Goal: Task Accomplishment & Management: Use online tool/utility

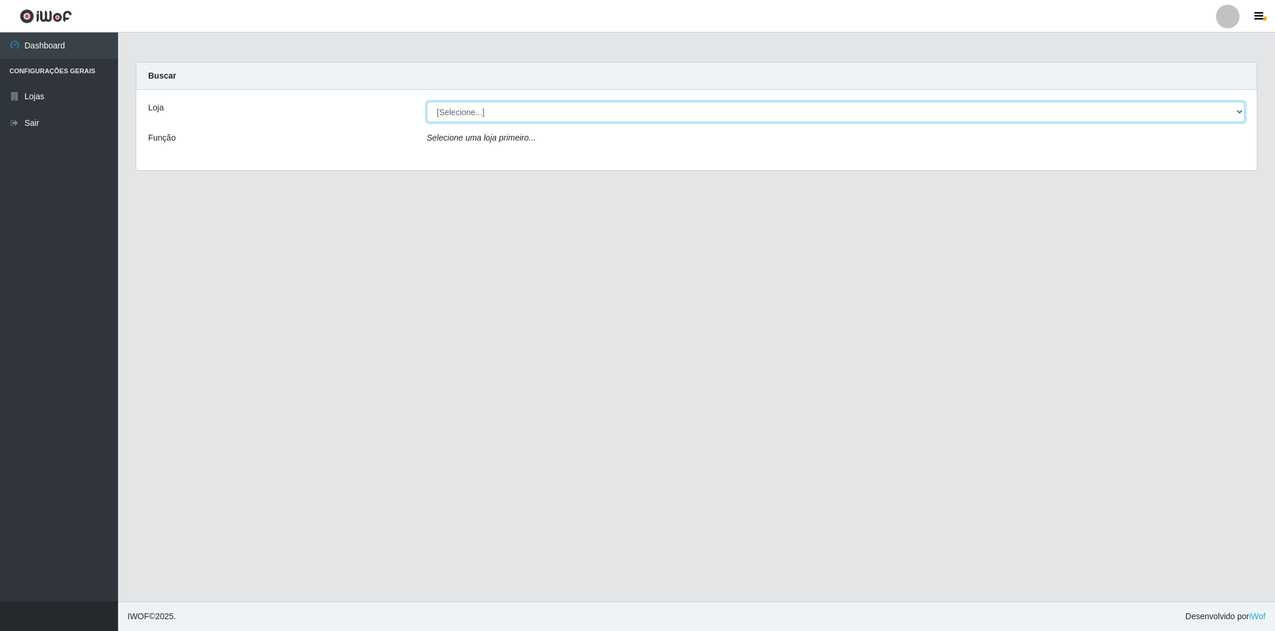
click at [926, 113] on select "[Selecione...] SuperShow - Asa Norte" at bounding box center [836, 112] width 818 height 21
select select "71"
click at [427, 102] on select "[Selecione...] SuperShow - Asa Norte" at bounding box center [836, 112] width 818 height 21
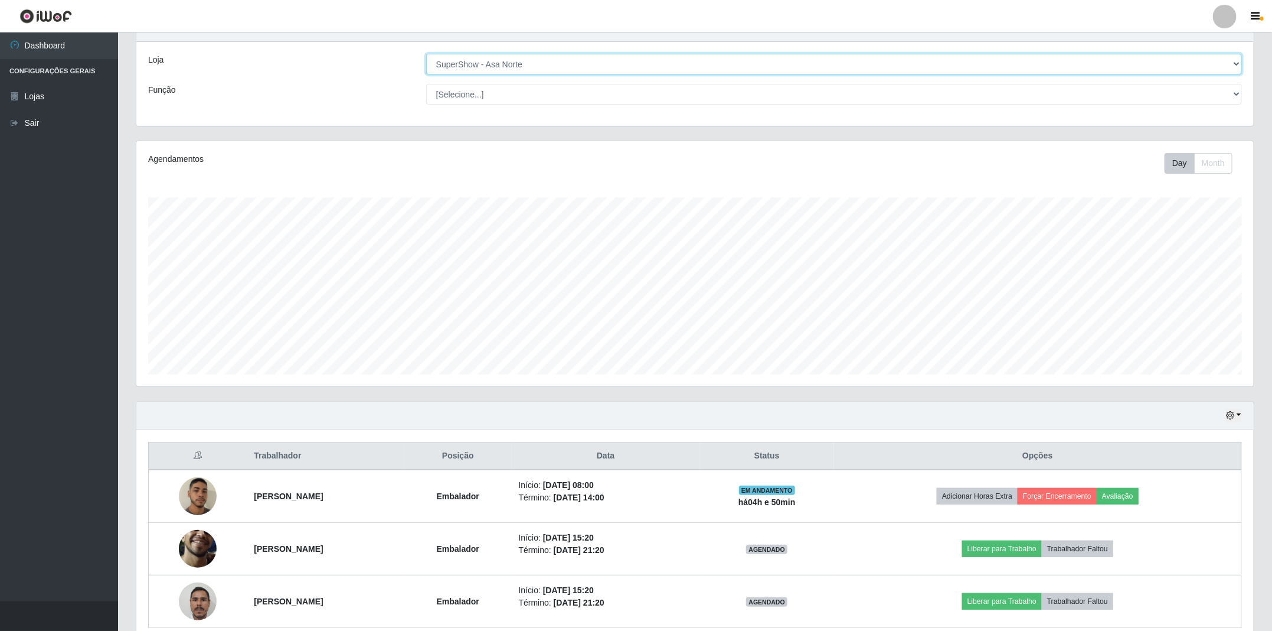
scroll to position [17, 0]
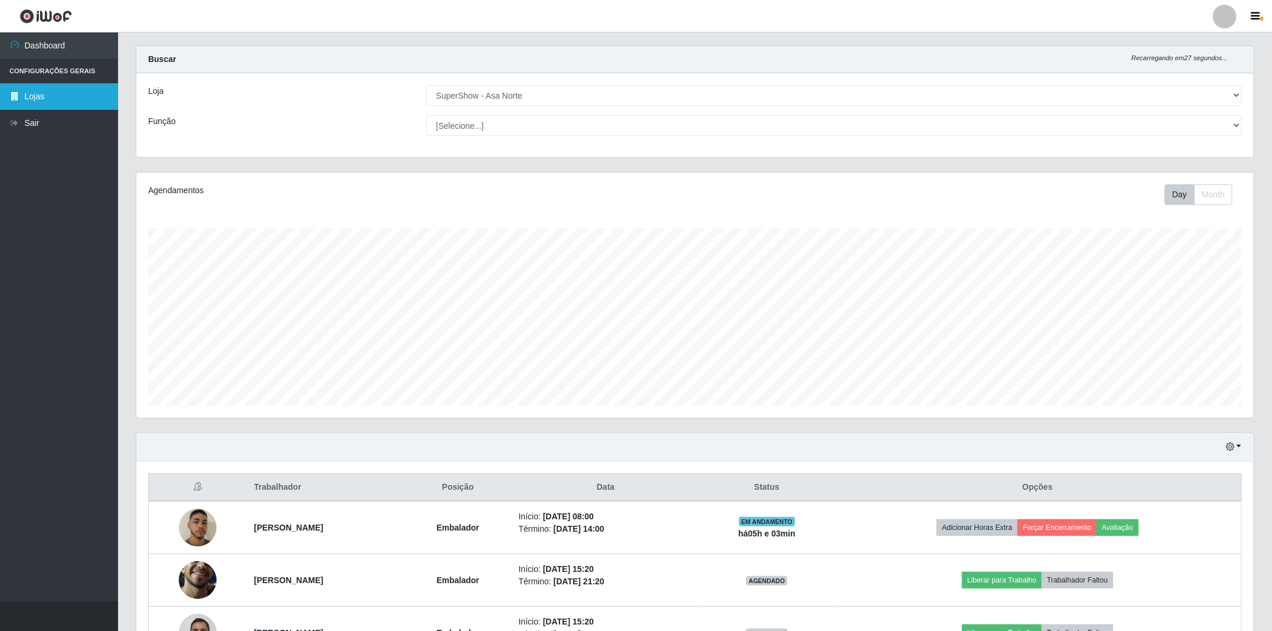
click at [43, 97] on link "Lojas" at bounding box center [59, 96] width 118 height 27
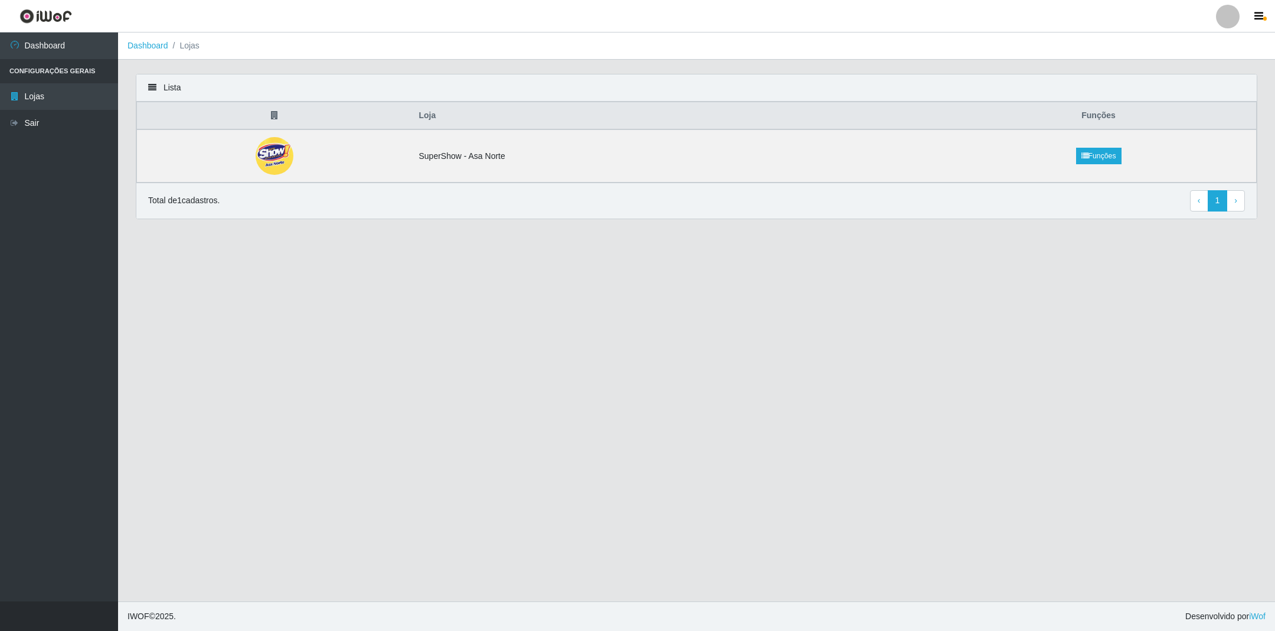
drag, startPoint x: 590, startPoint y: 372, endPoint x: 605, endPoint y: 367, distance: 15.5
click at [593, 373] on main "Dashboard Lojas Lista Loja Funções SuperShow - Asa Norte Funções Total de 1 cad…" at bounding box center [696, 316] width 1157 height 569
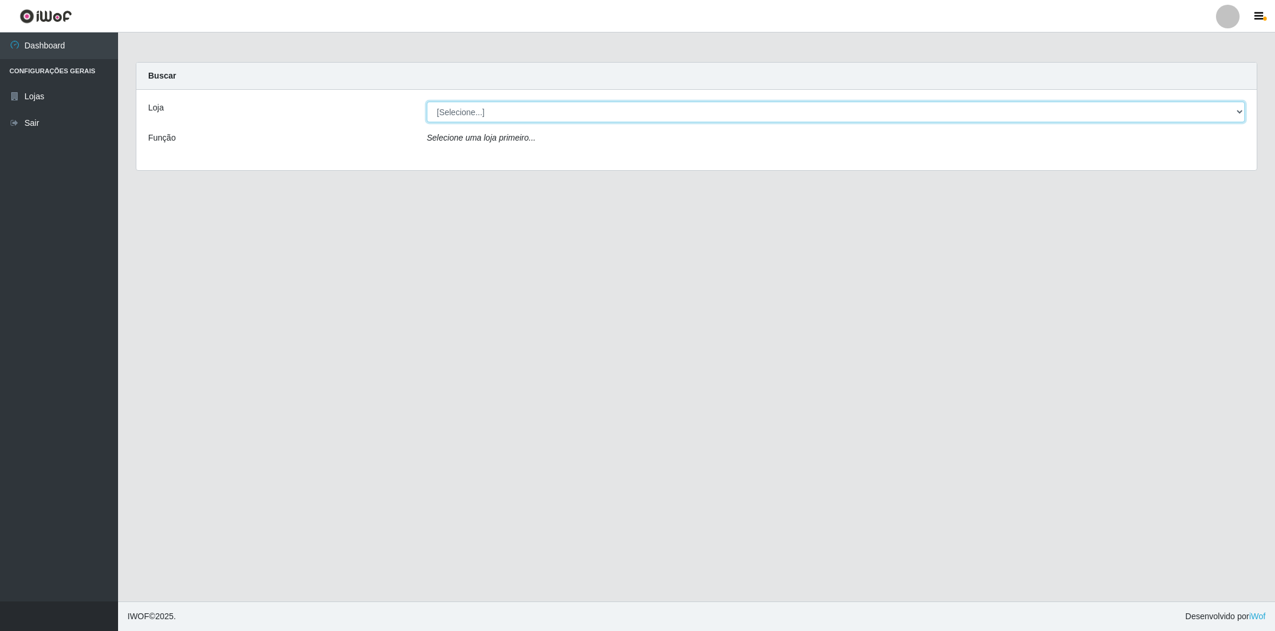
drag, startPoint x: 1207, startPoint y: 105, endPoint x: 1210, endPoint y: 119, distance: 14.5
click at [1210, 108] on select "[Selecione...] SuperShow - Asa Norte" at bounding box center [836, 112] width 818 height 21
select select "71"
click at [427, 102] on select "[Selecione...] SuperShow - Asa Norte" at bounding box center [836, 112] width 818 height 21
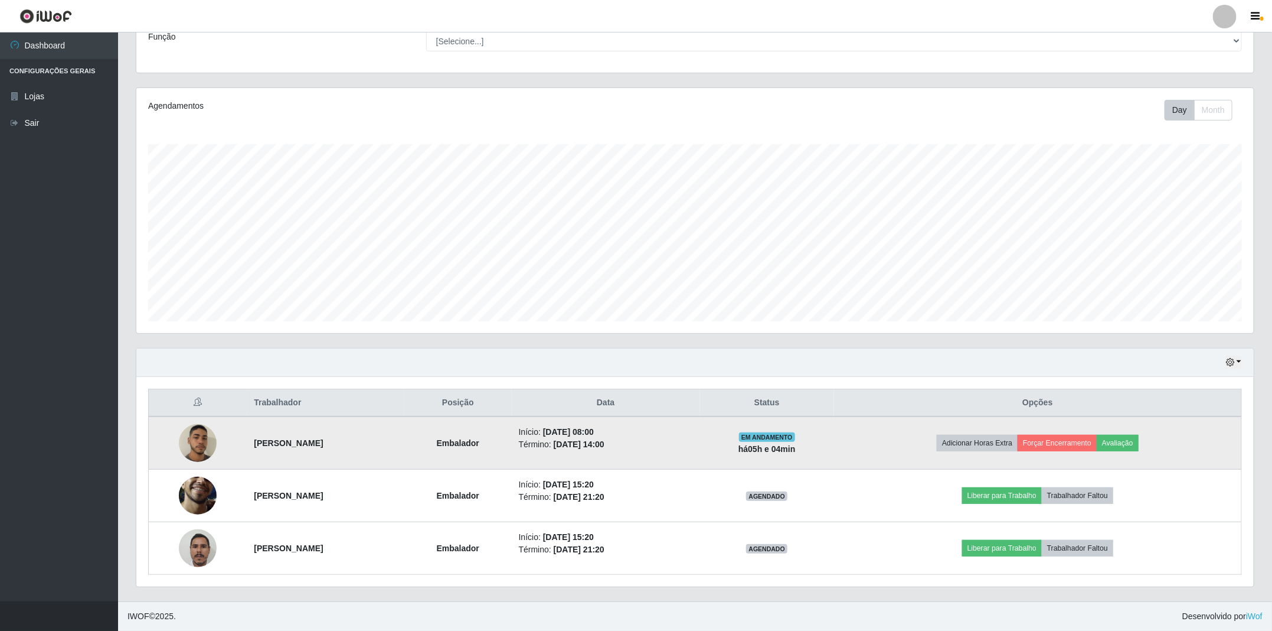
scroll to position [105, 0]
click at [1088, 436] on button "Forçar Encerramento" at bounding box center [1057, 443] width 79 height 17
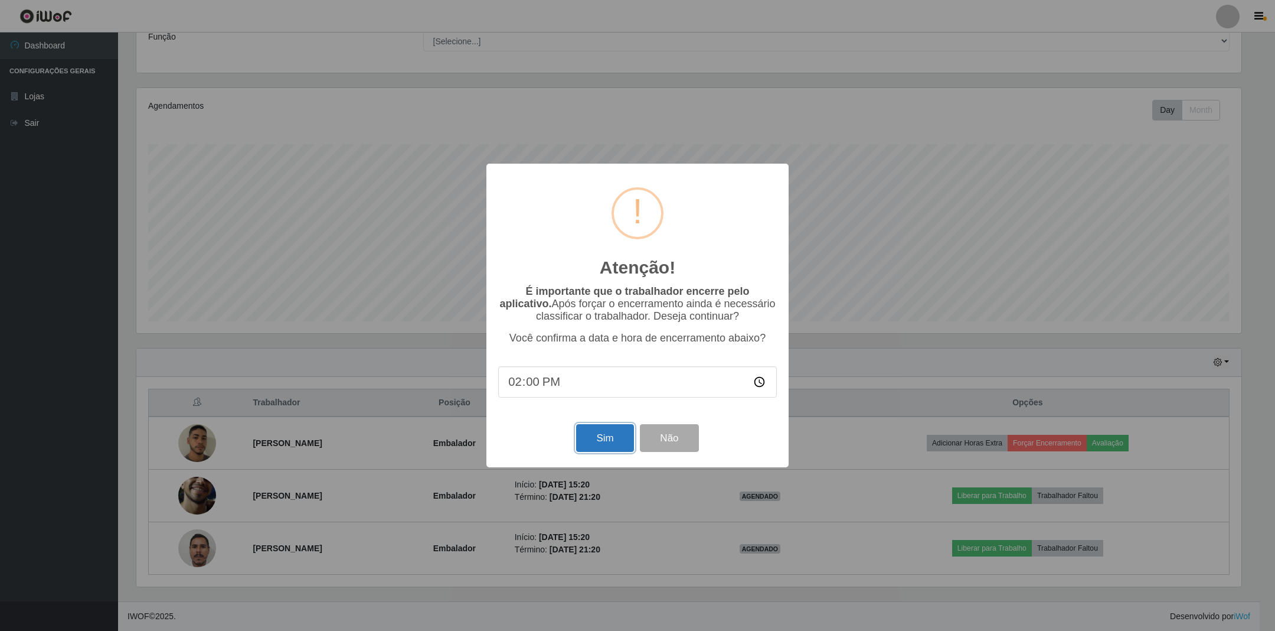
click at [599, 439] on button "Sim" at bounding box center [604, 438] width 57 height 28
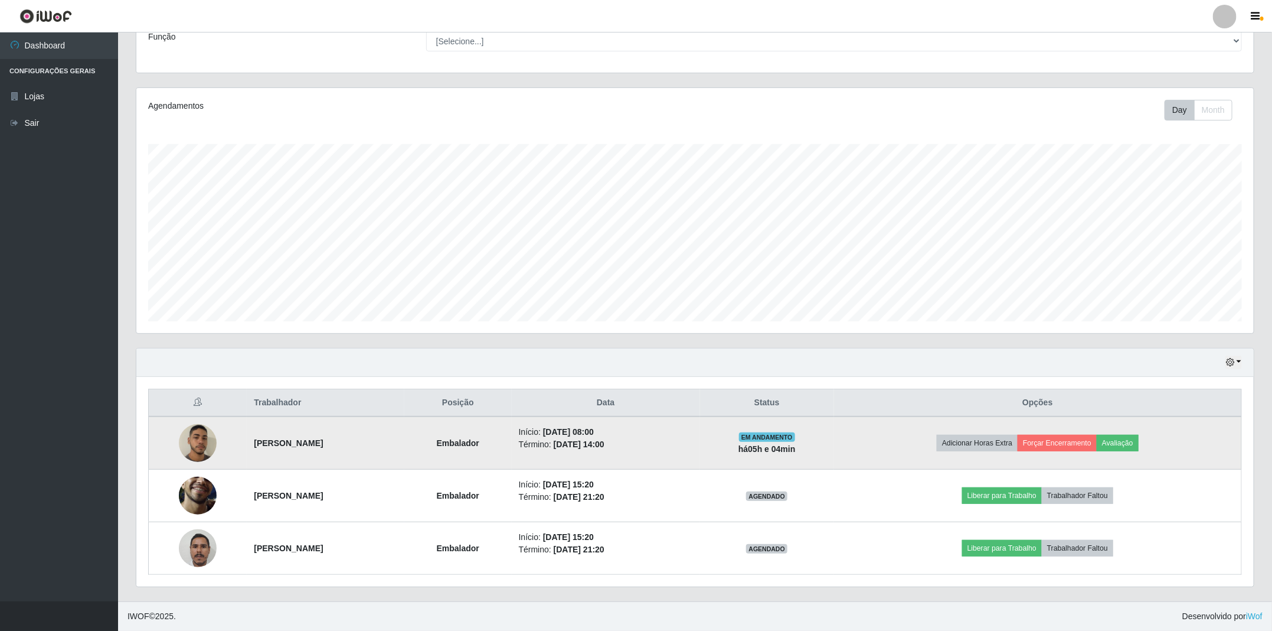
scroll to position [246, 1119]
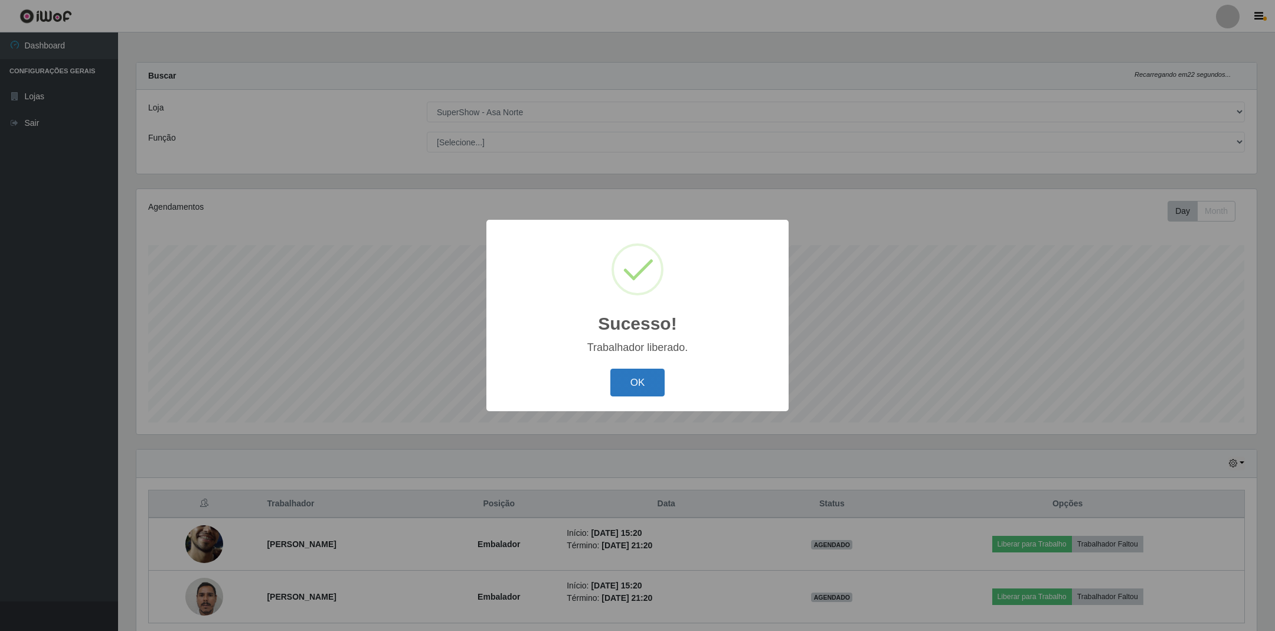
click at [629, 379] on button "OK" at bounding box center [637, 382] width 55 height 28
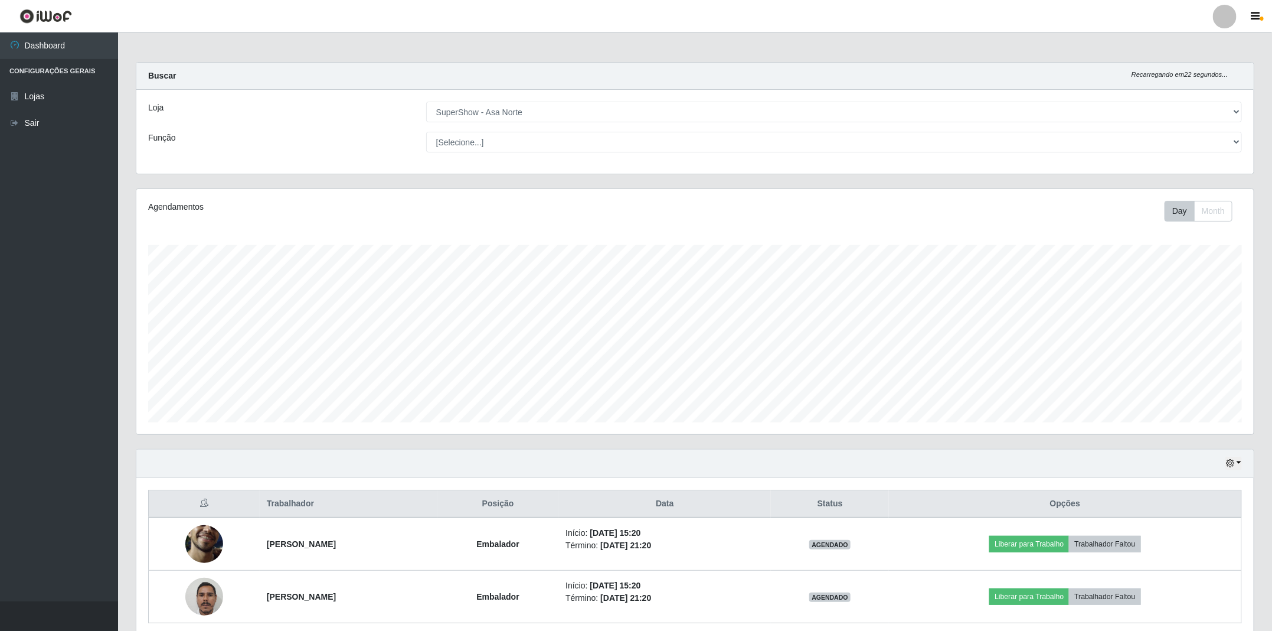
scroll to position [52, 0]
